Goal: Find specific page/section

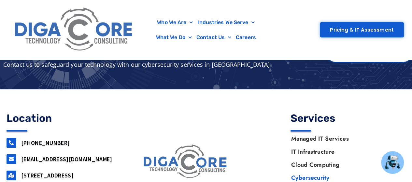
scroll to position [2452, 0]
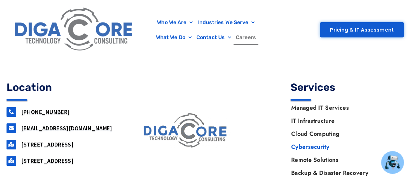
click at [248, 37] on link "Careers" at bounding box center [245, 37] width 25 height 15
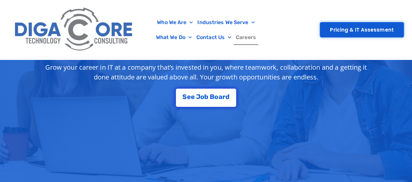
scroll to position [130, 0]
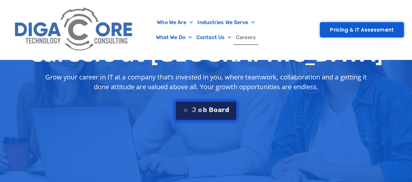
click at [211, 111] on span "B" at bounding box center [211, 109] width 5 height 7
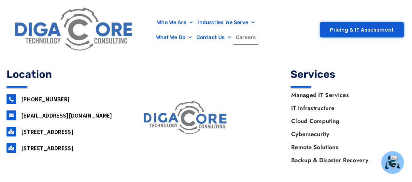
scroll to position [2648, 0]
